Goal: Task Accomplishment & Management: Complete application form

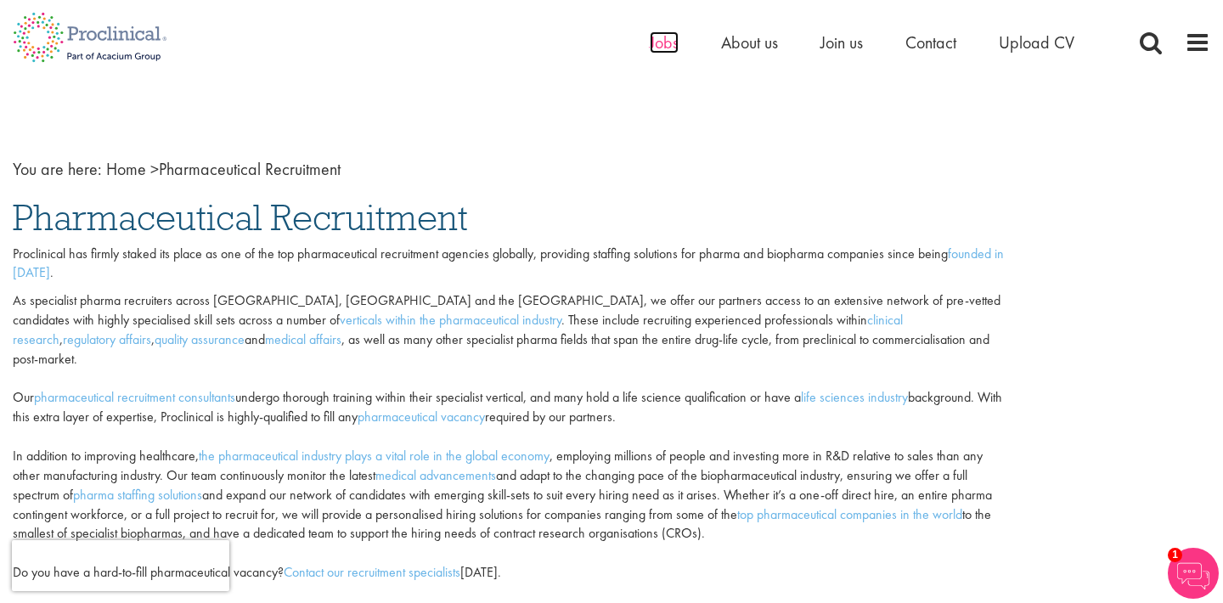
click at [663, 37] on span "Jobs" at bounding box center [664, 42] width 29 height 22
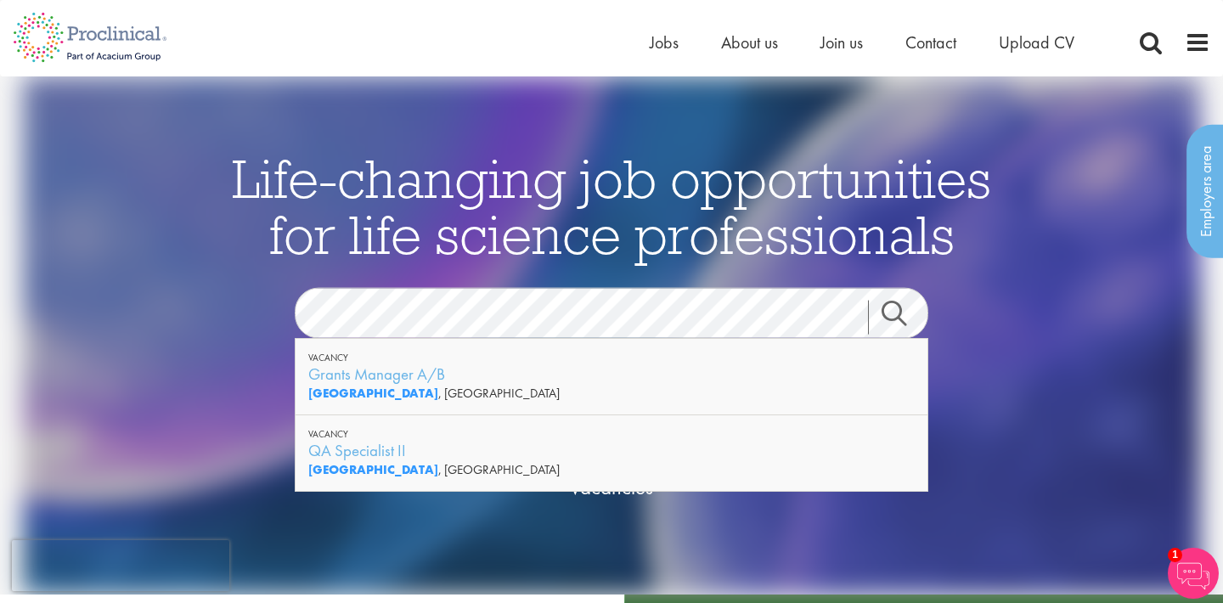
click at [583, 473] on div "Philadelphia , USA" at bounding box center [611, 469] width 606 height 17
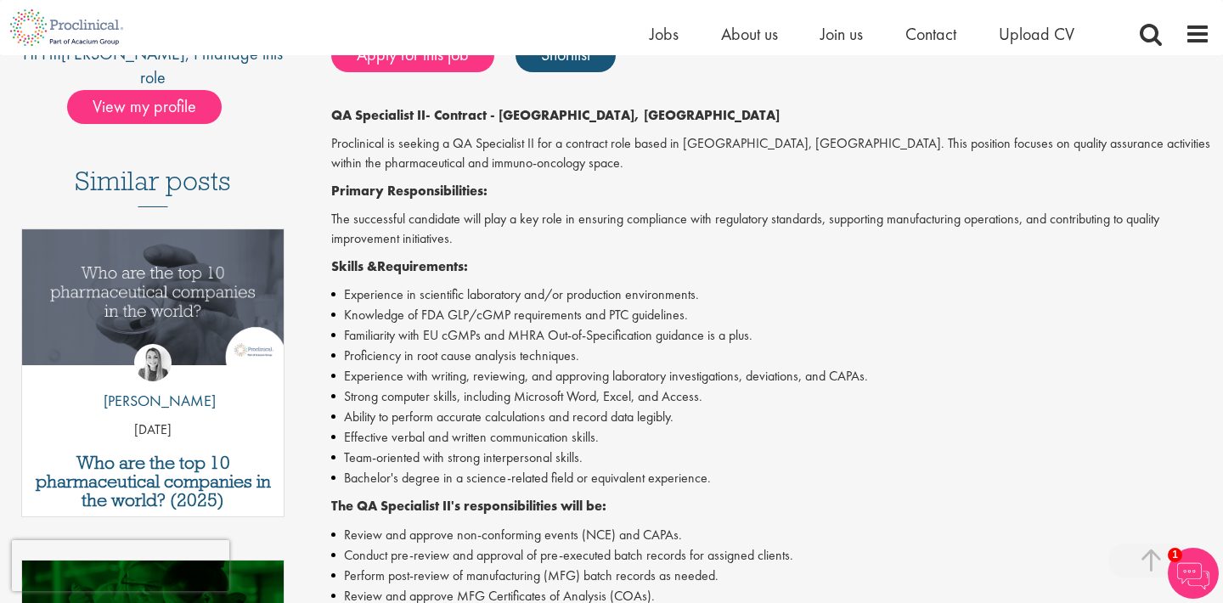
scroll to position [352, 0]
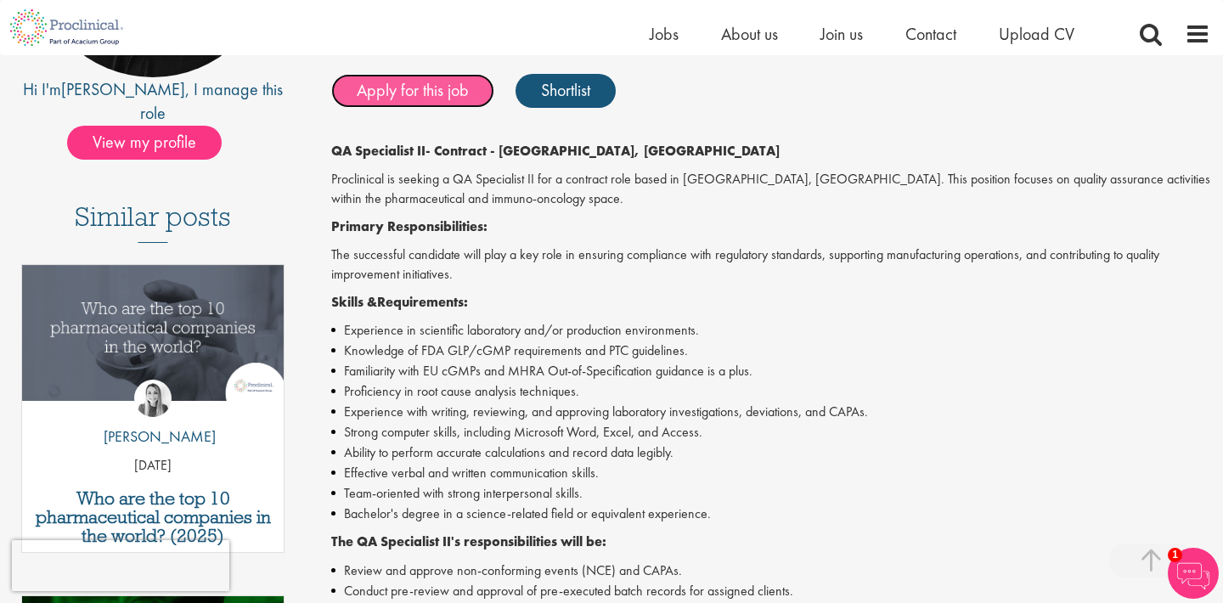
click at [452, 95] on link "Apply for this job" at bounding box center [412, 91] width 163 height 34
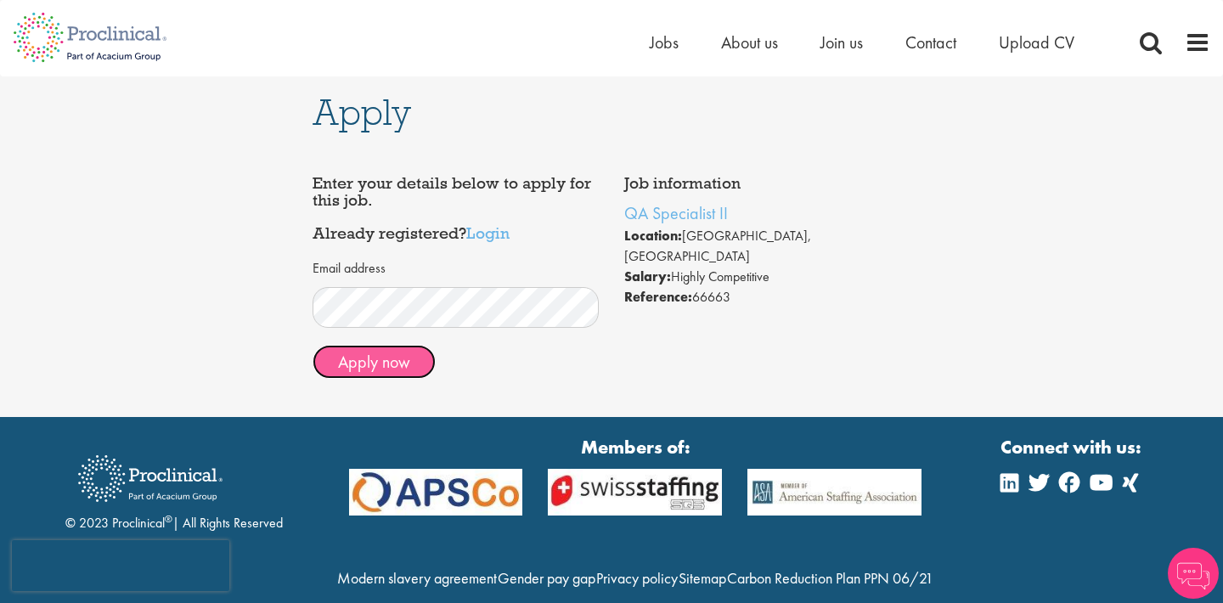
click at [376, 369] on button "Apply now" at bounding box center [374, 362] width 123 height 34
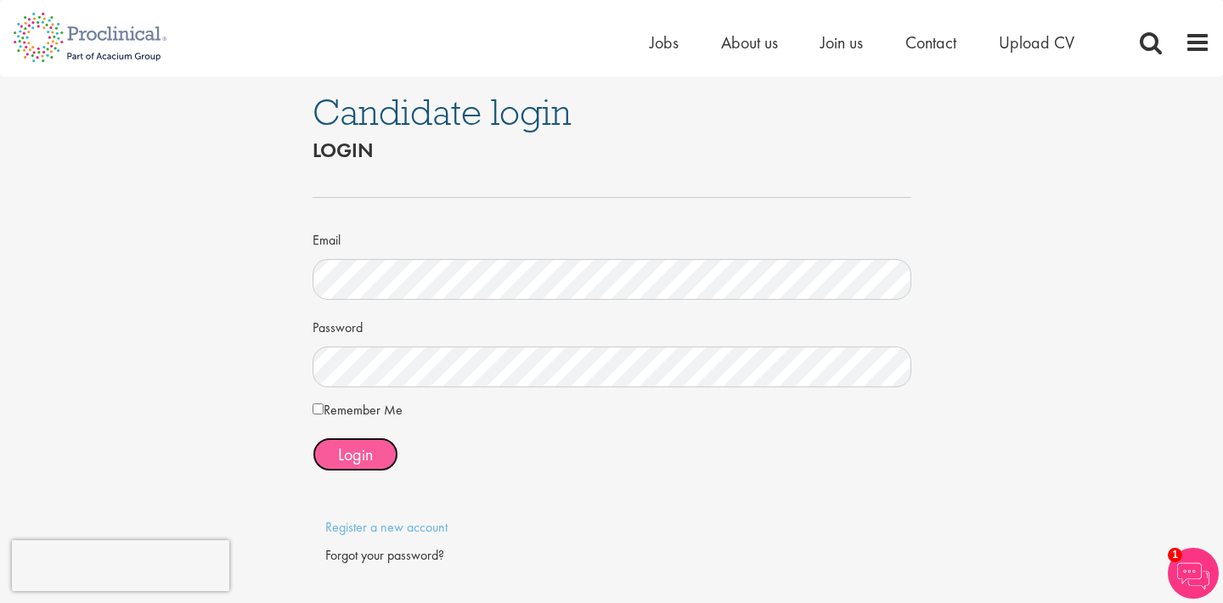
click at [370, 452] on span "Login" at bounding box center [355, 454] width 35 height 22
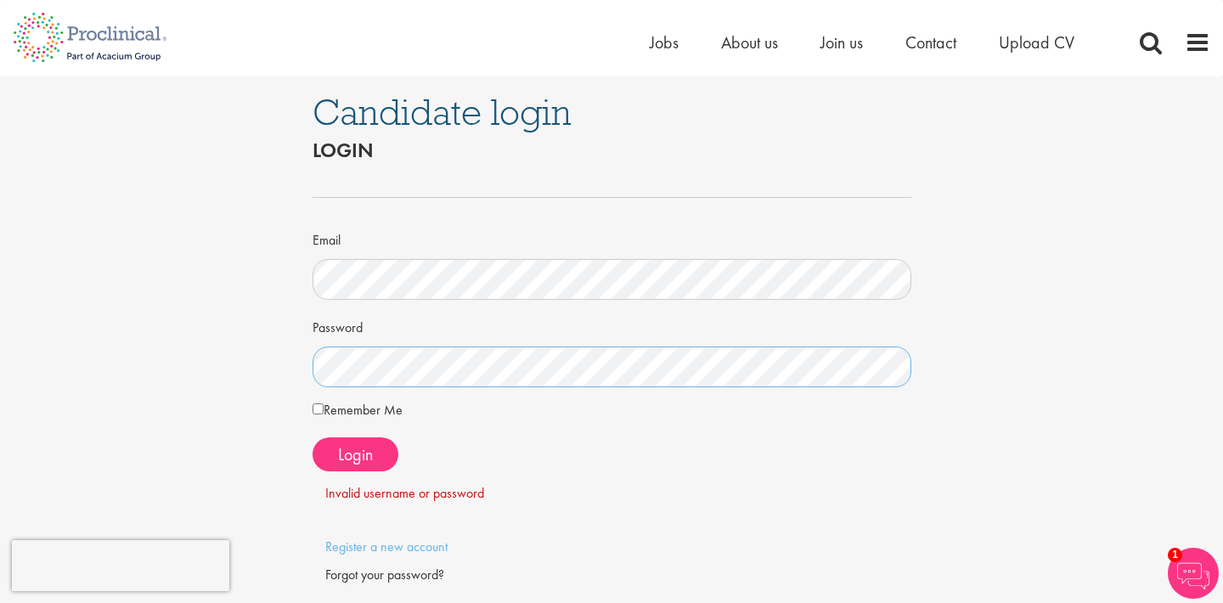
click at [305, 363] on div "Candidate login Login Email Password Remember Me" at bounding box center [612, 353] width 624 height 555
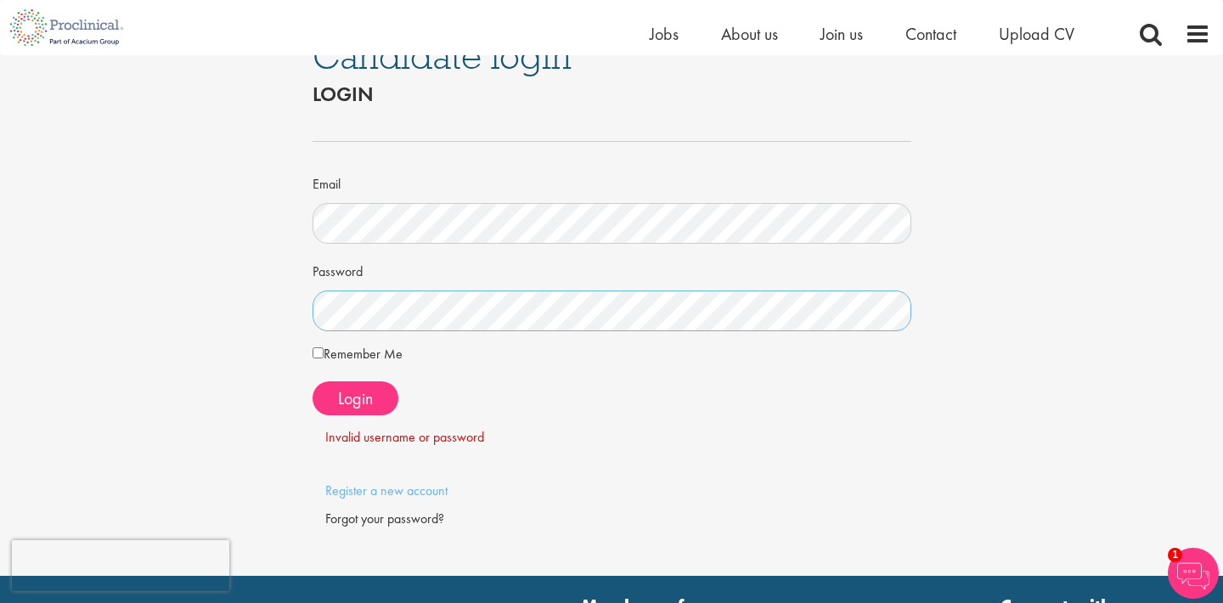
scroll to position [43, 0]
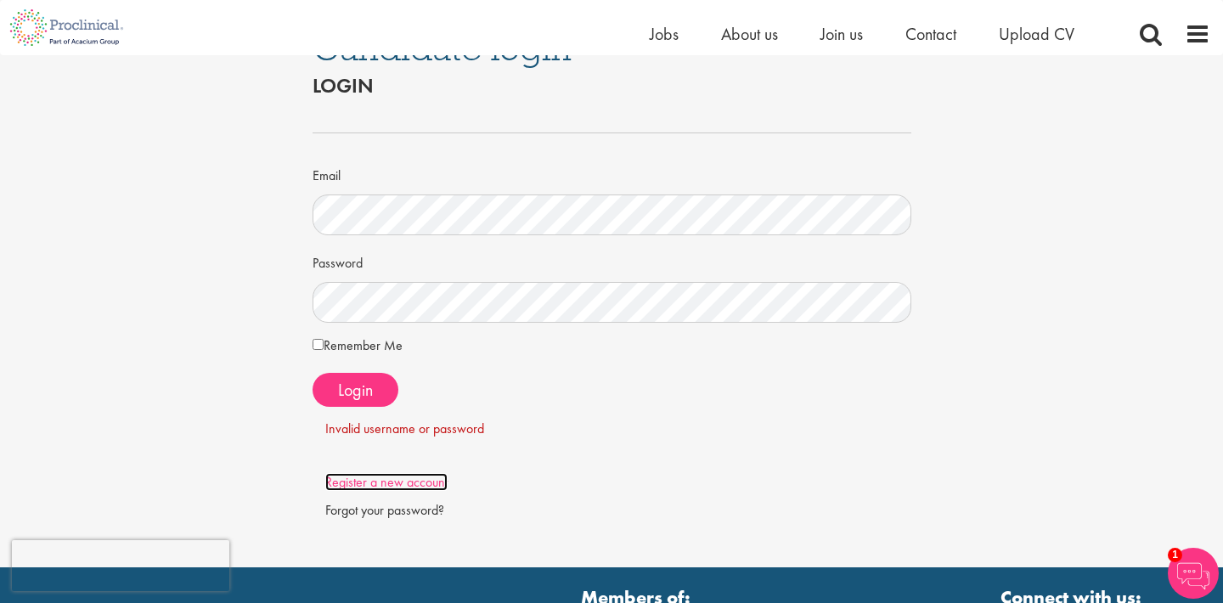
click at [395, 490] on link "Register a new account" at bounding box center [386, 482] width 122 height 18
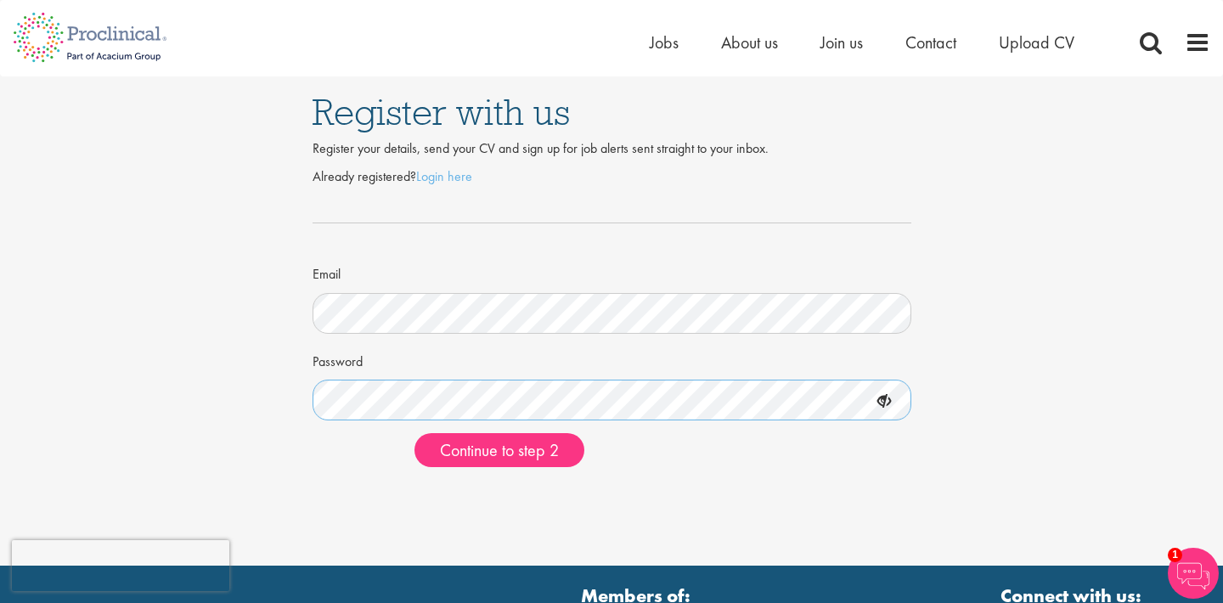
click at [414, 433] on button "Continue to step 2" at bounding box center [499, 450] width 170 height 34
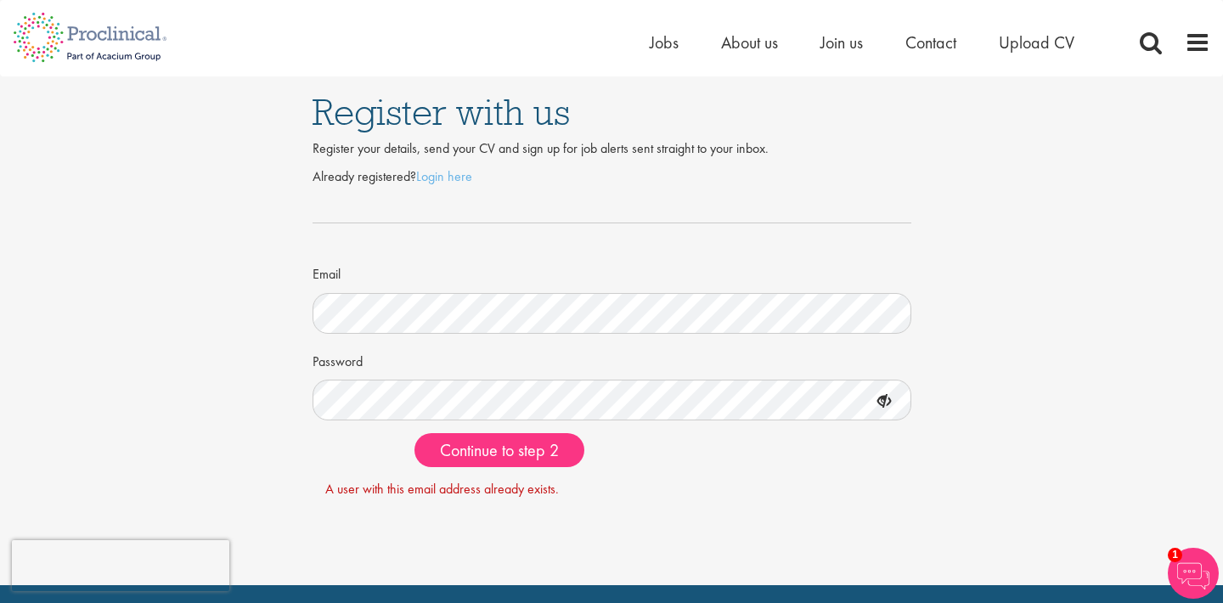
click at [301, 462] on div "Register with us Register your details, send your CV and sign up for job alerts…" at bounding box center [612, 288] width 624 height 424
click at [455, 176] on link "Login here" at bounding box center [444, 176] width 56 height 18
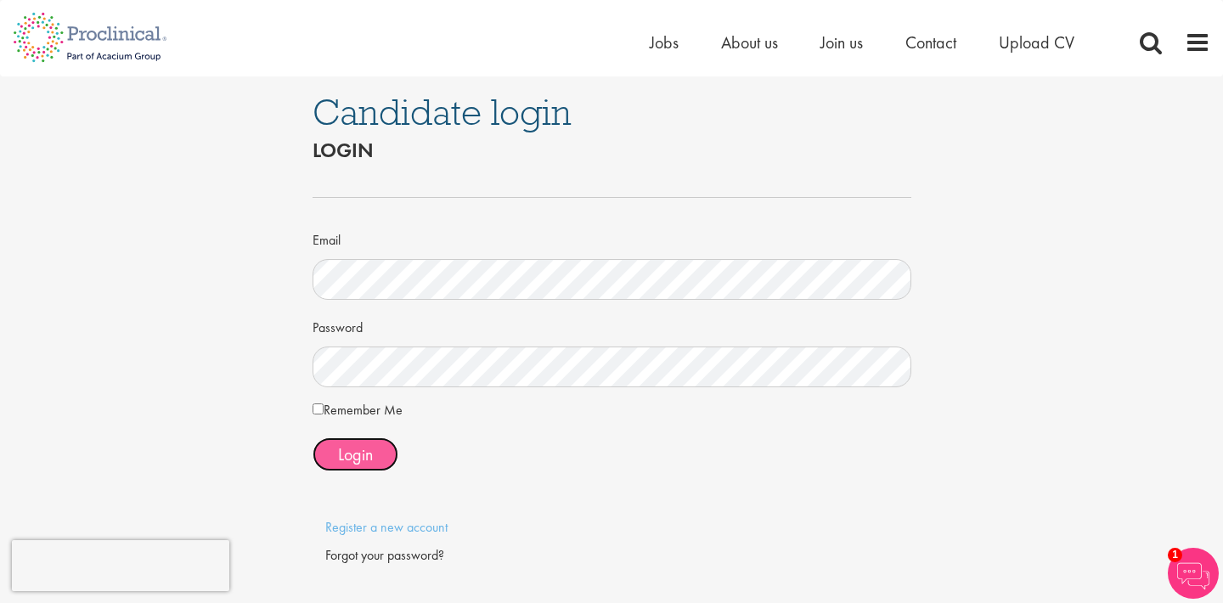
click at [367, 462] on span "Login" at bounding box center [355, 454] width 35 height 22
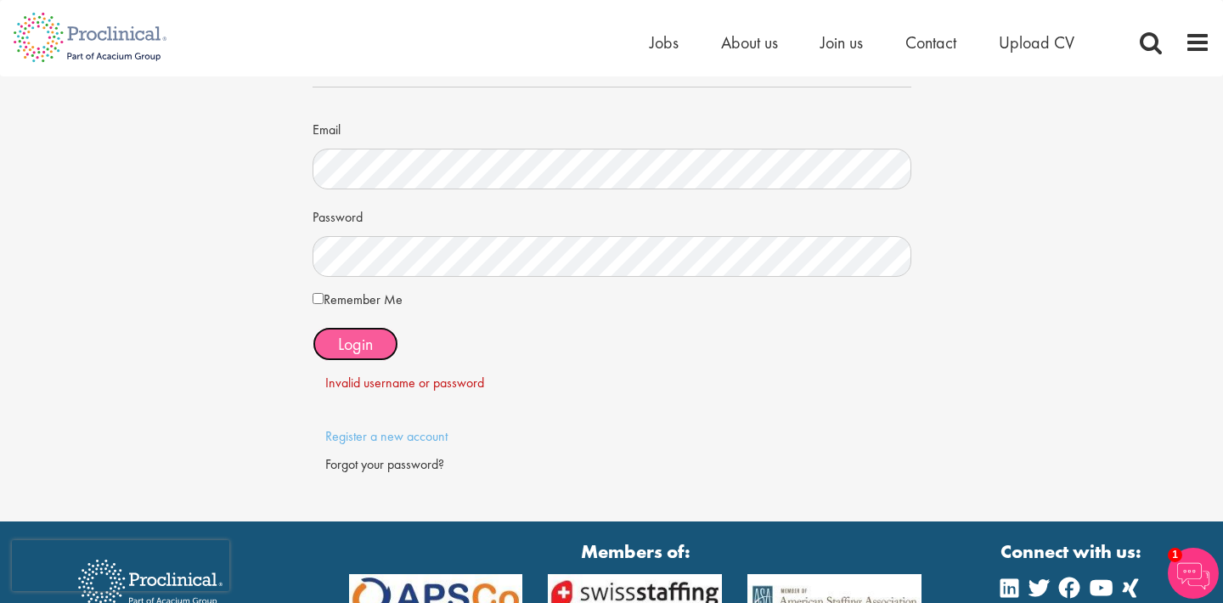
scroll to position [136, 0]
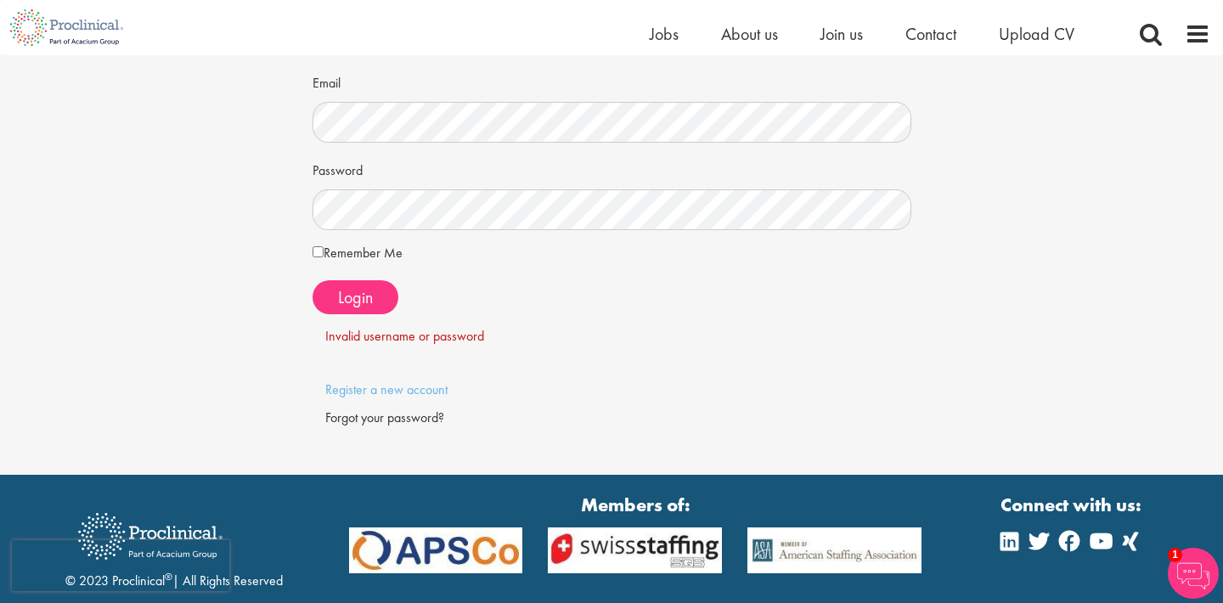
click at [407, 427] on p at bounding box center [612, 446] width 599 height 39
click at [393, 413] on div "Forgot your password?" at bounding box center [611, 418] width 573 height 20
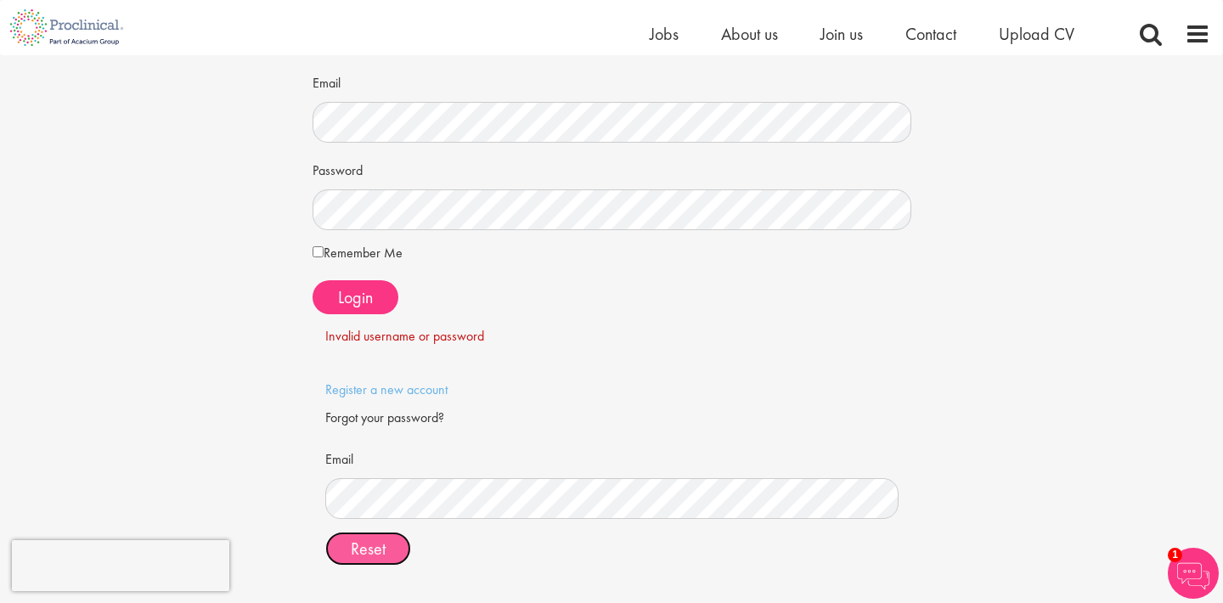
click at [380, 544] on span "Reset" at bounding box center [368, 549] width 35 height 22
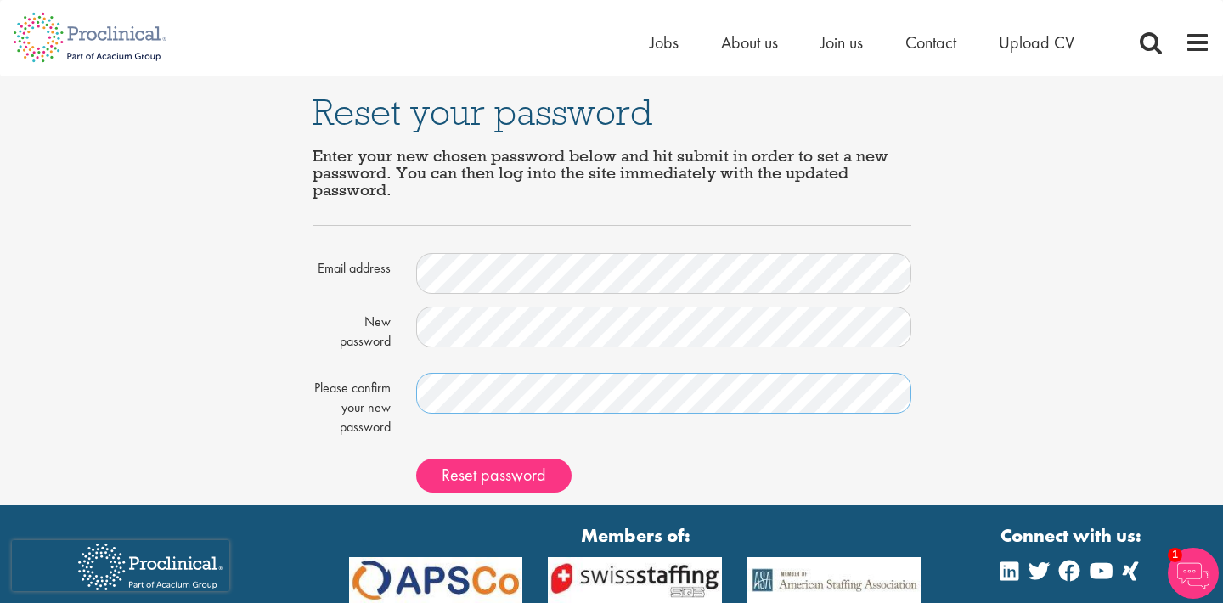
click at [416, 459] on button "Reset password" at bounding box center [493, 476] width 155 height 34
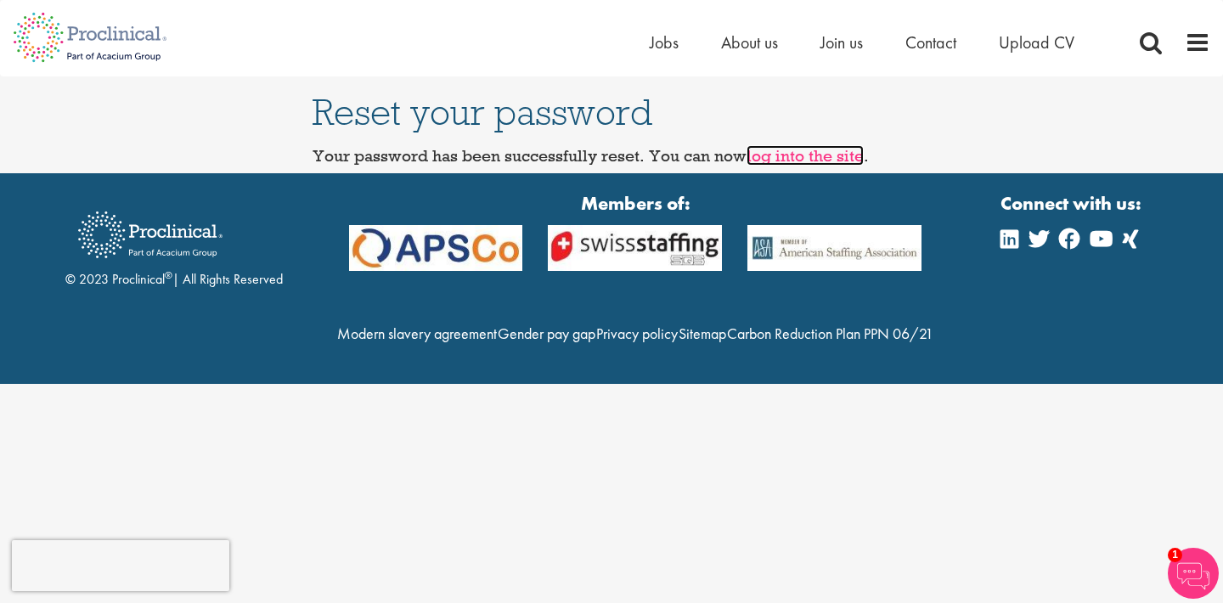
click at [815, 157] on link "log into the site" at bounding box center [804, 155] width 117 height 20
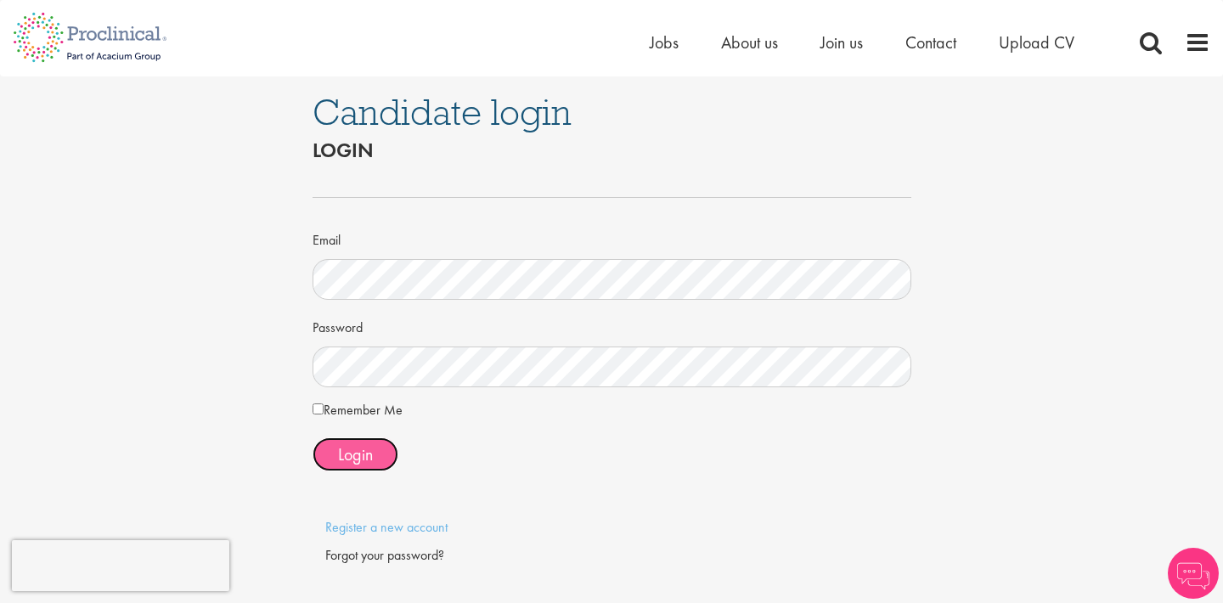
click at [366, 448] on span "Login" at bounding box center [355, 454] width 35 height 22
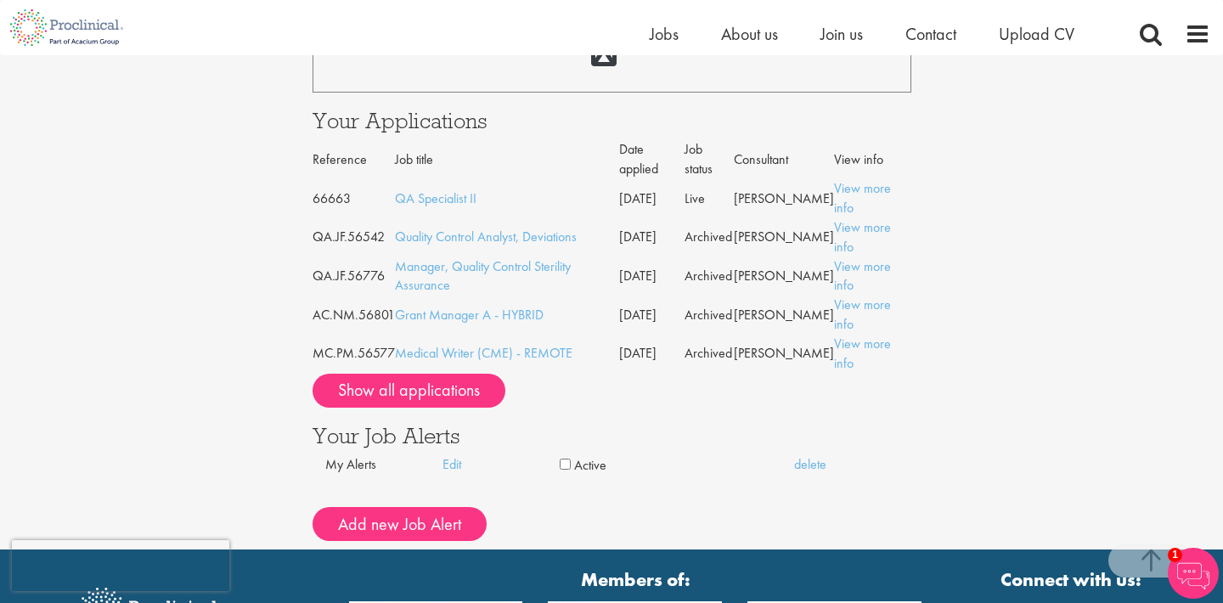
scroll to position [786, 0]
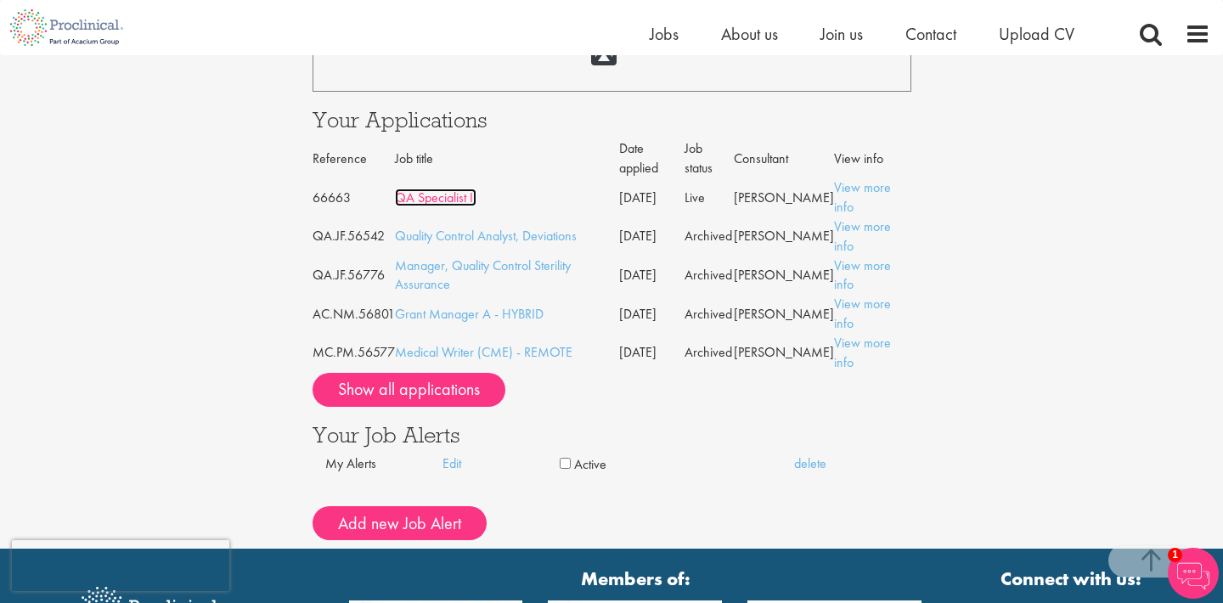
click at [431, 200] on link "QA Specialist II" at bounding box center [436, 198] width 82 height 18
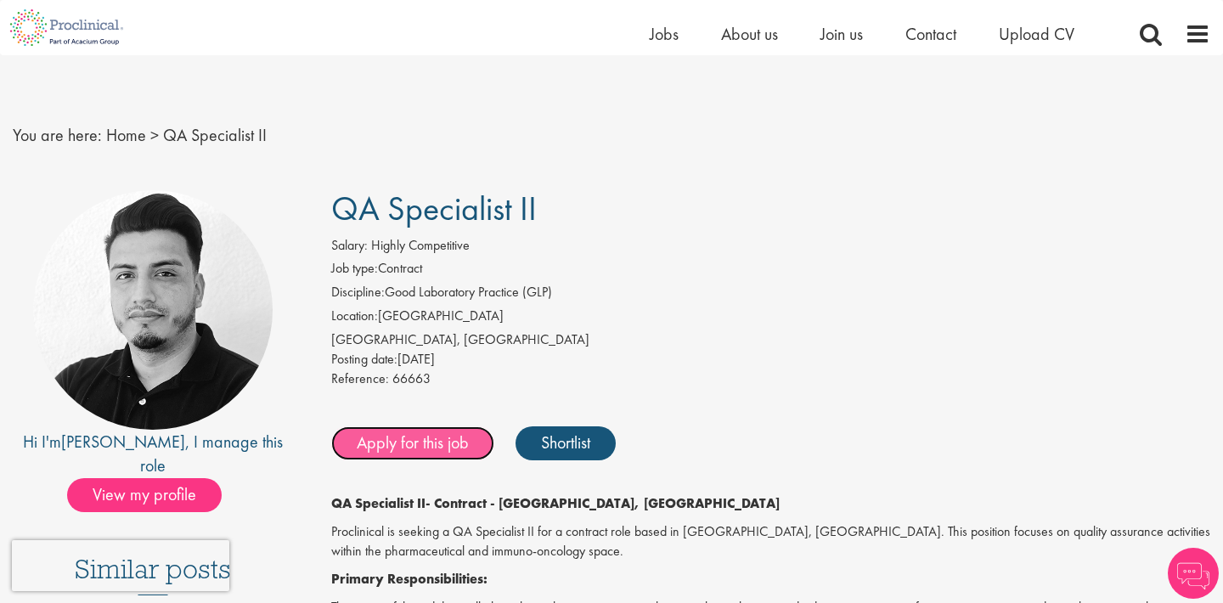
click at [408, 426] on link "Apply for this job" at bounding box center [412, 443] width 163 height 34
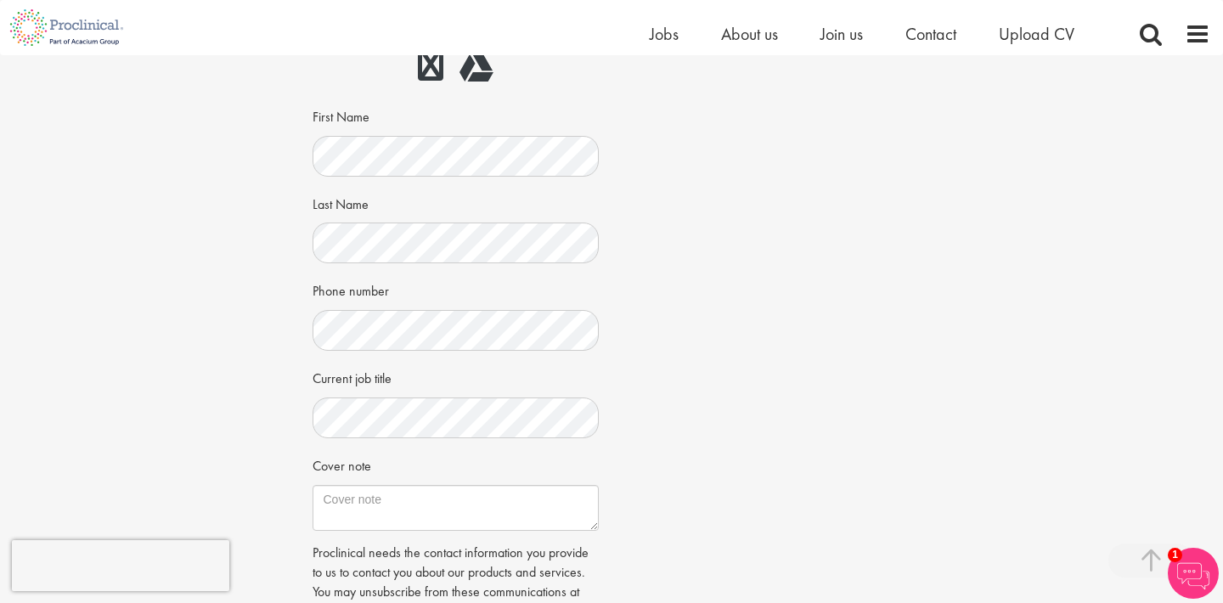
scroll to position [380, 0]
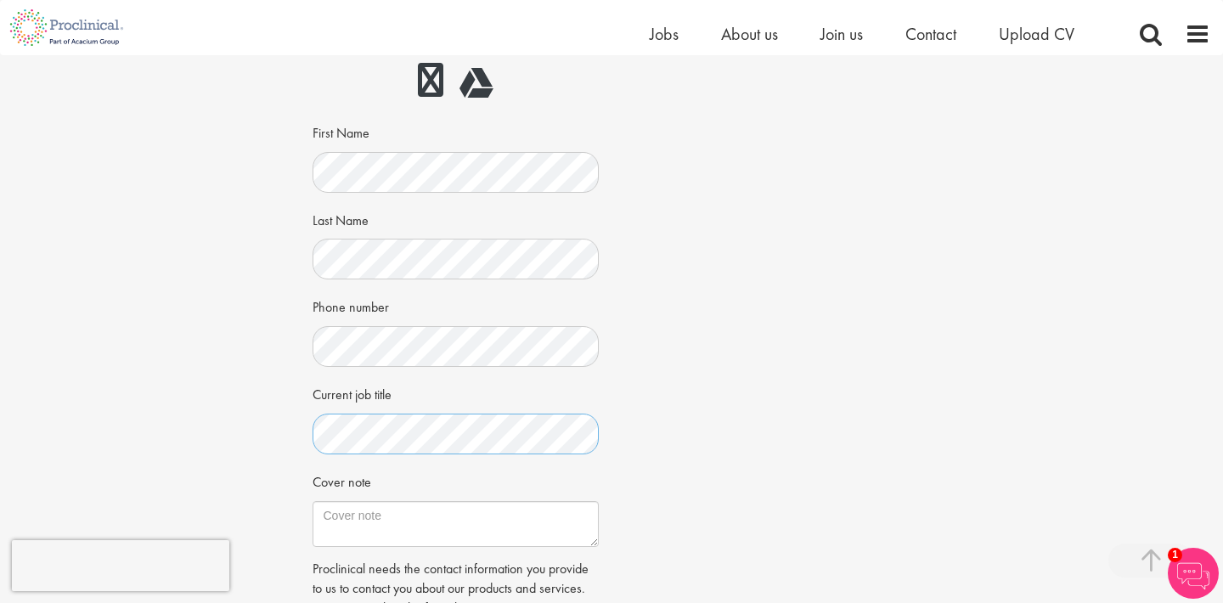
click at [261, 432] on div "Apply Job information QA Specialist II Location: [GEOGRAPHIC_DATA], [GEOGRAPHIC…" at bounding box center [611, 216] width 1248 height 1082
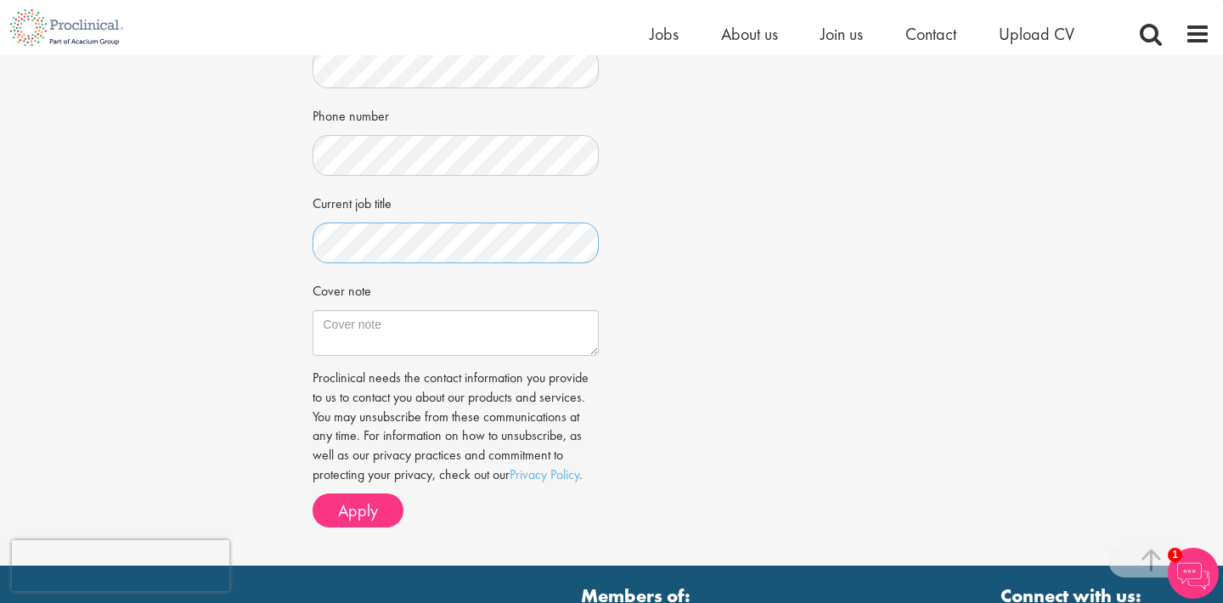
scroll to position [585, 0]
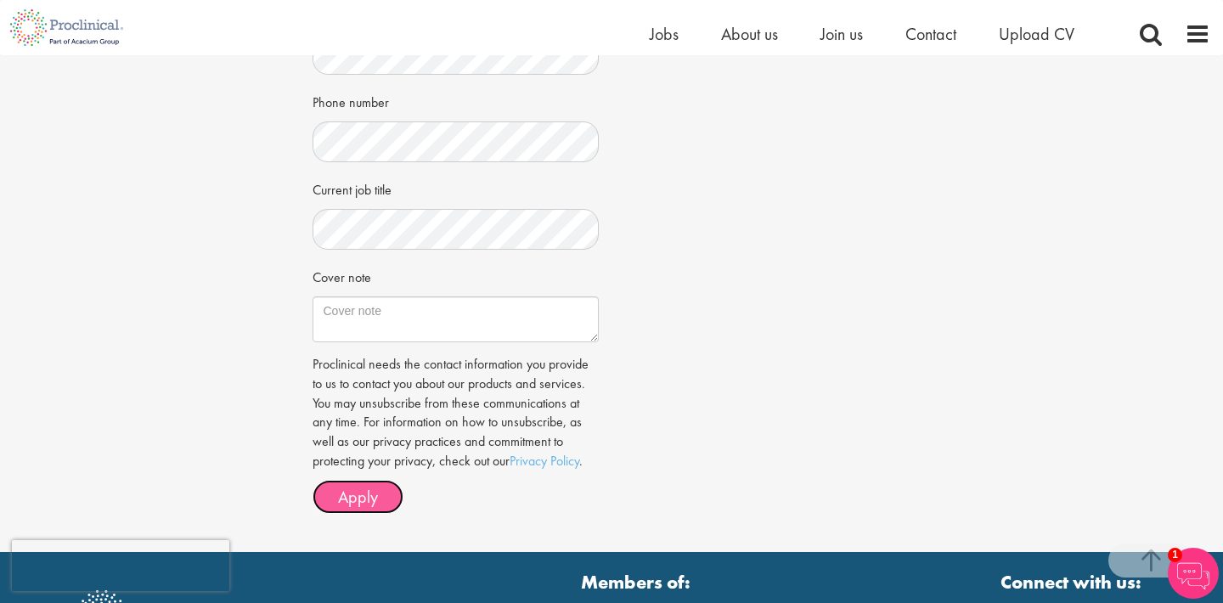
click at [368, 492] on span "Apply" at bounding box center [358, 497] width 40 height 22
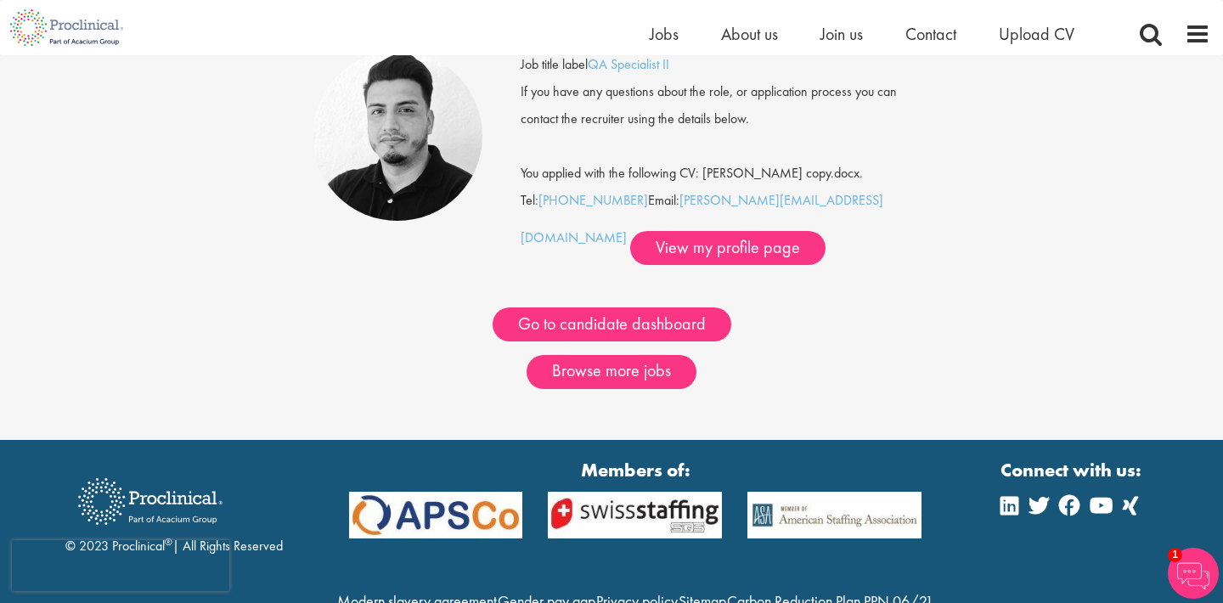
scroll to position [100, 0]
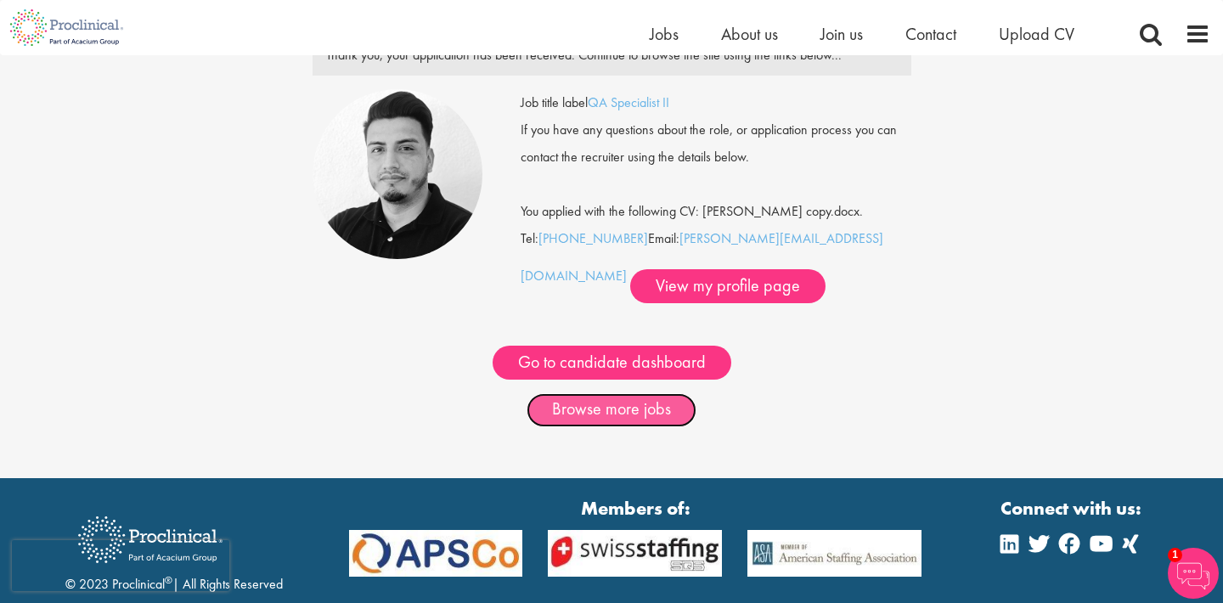
click at [633, 411] on link "Browse more jobs" at bounding box center [612, 410] width 170 height 34
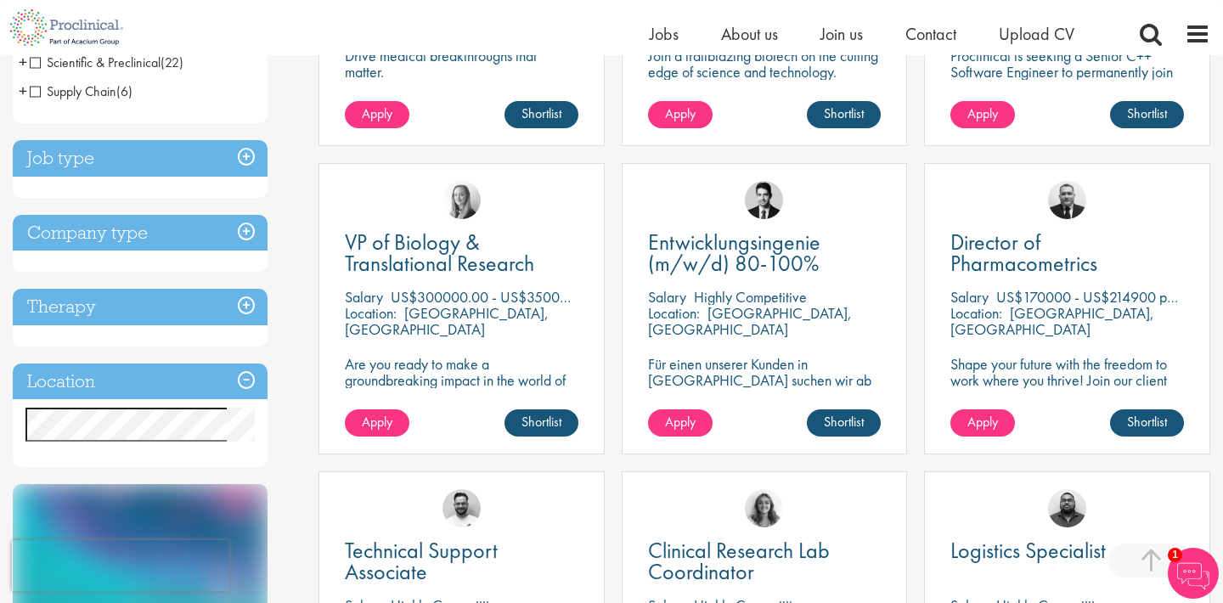
scroll to position [550, 0]
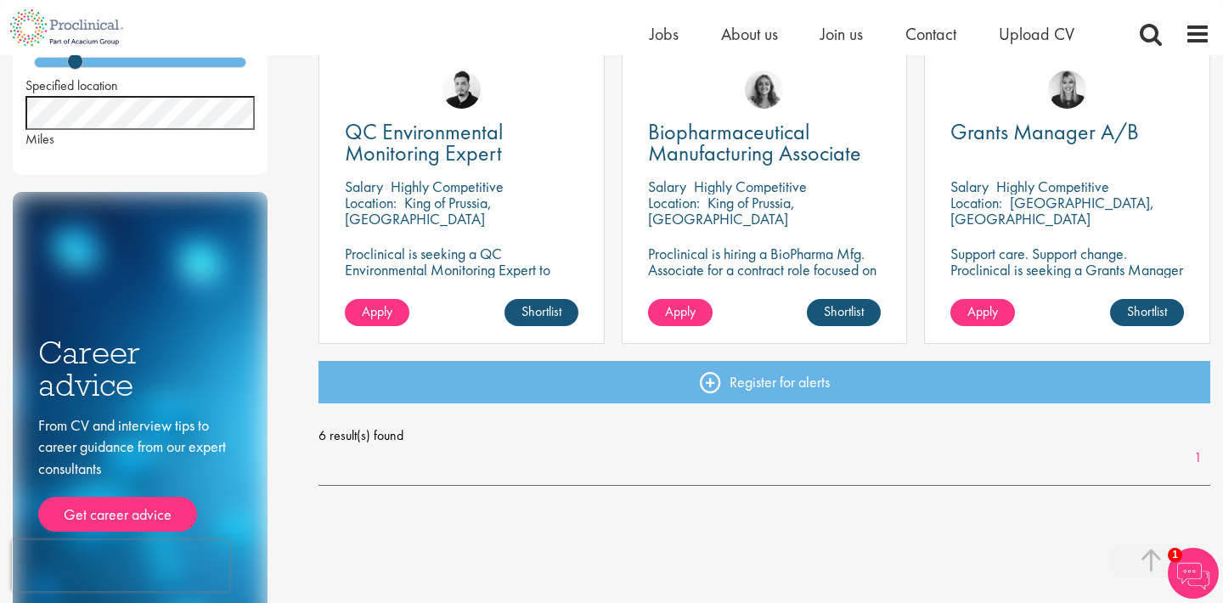
scroll to position [631, 0]
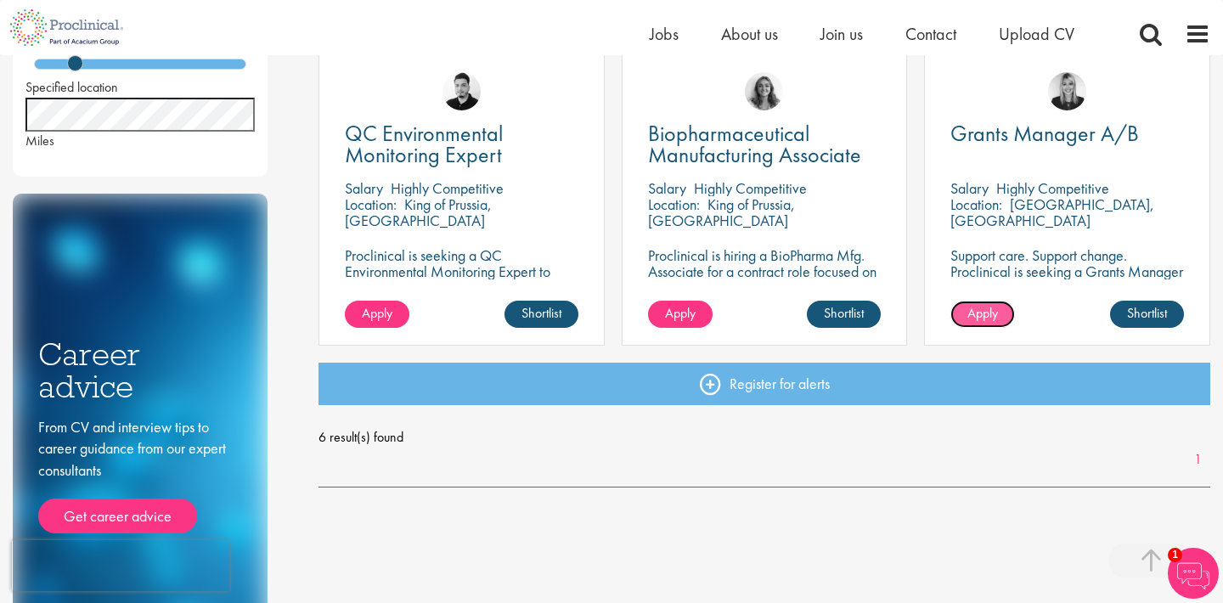
click at [979, 321] on span "Apply" at bounding box center [982, 313] width 31 height 18
